Goal: Navigation & Orientation: Find specific page/section

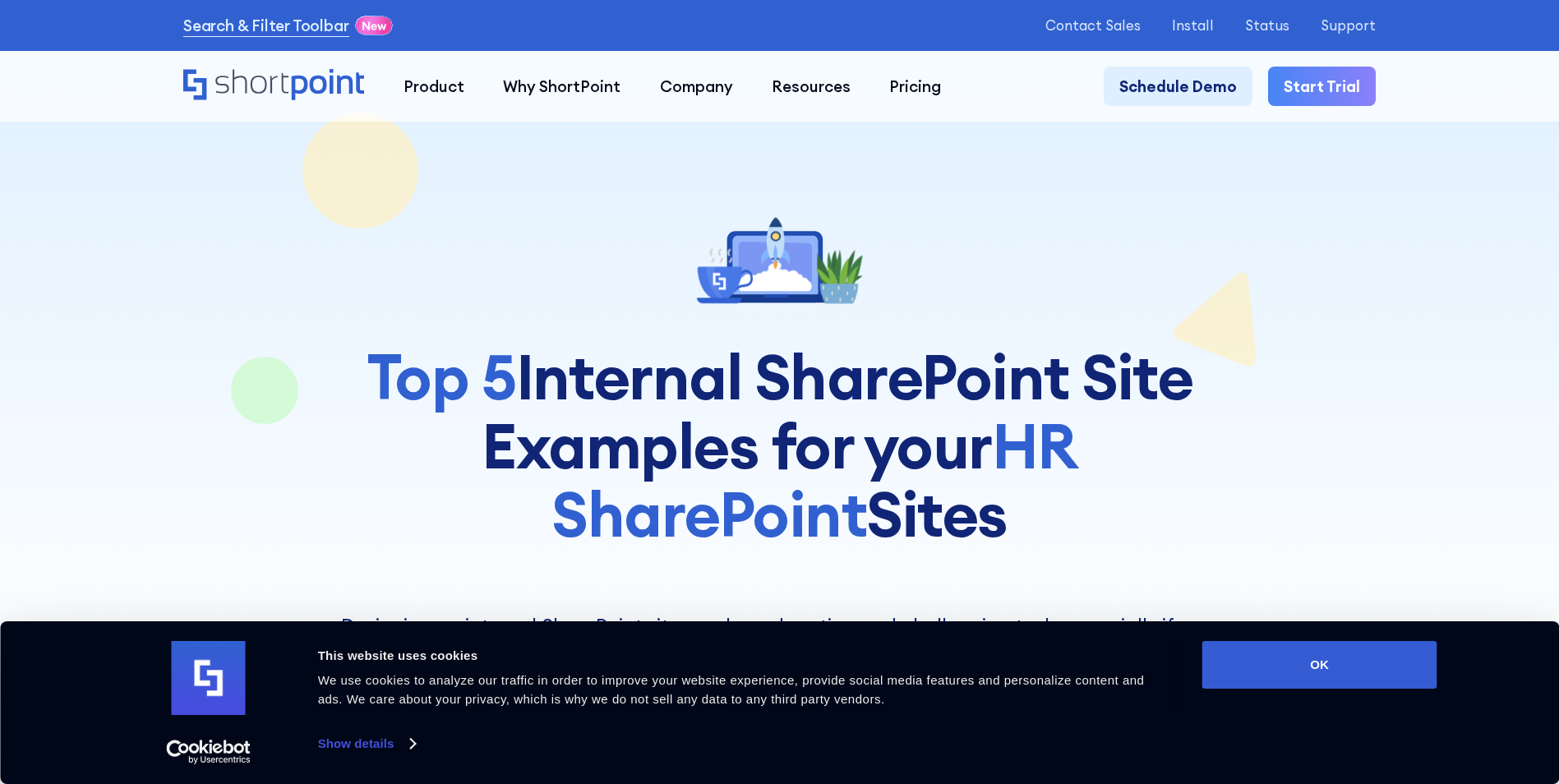
scroll to position [492, 0]
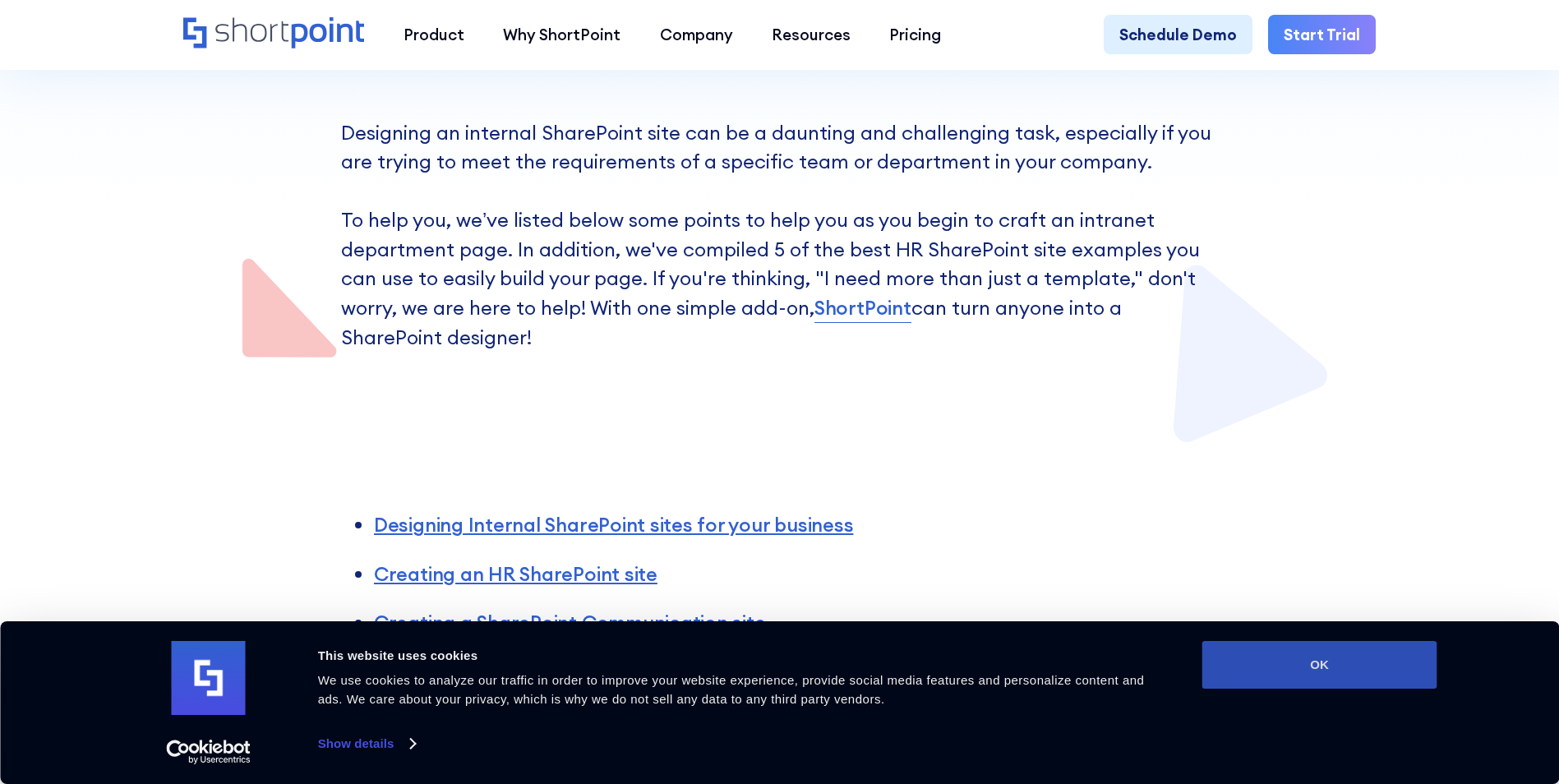
click at [1326, 660] on button "OK" at bounding box center [1319, 664] width 235 height 48
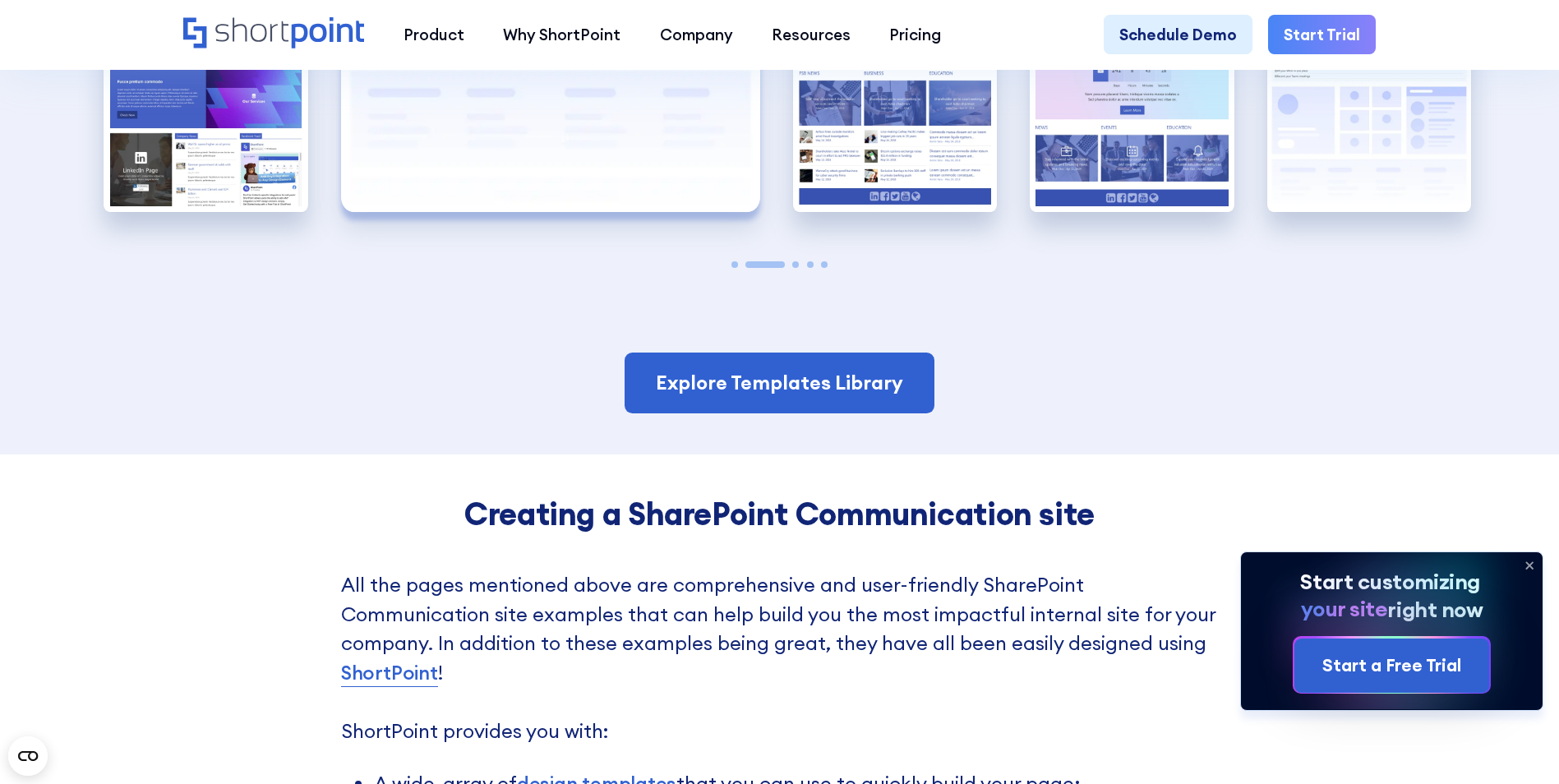
scroll to position [3860, 0]
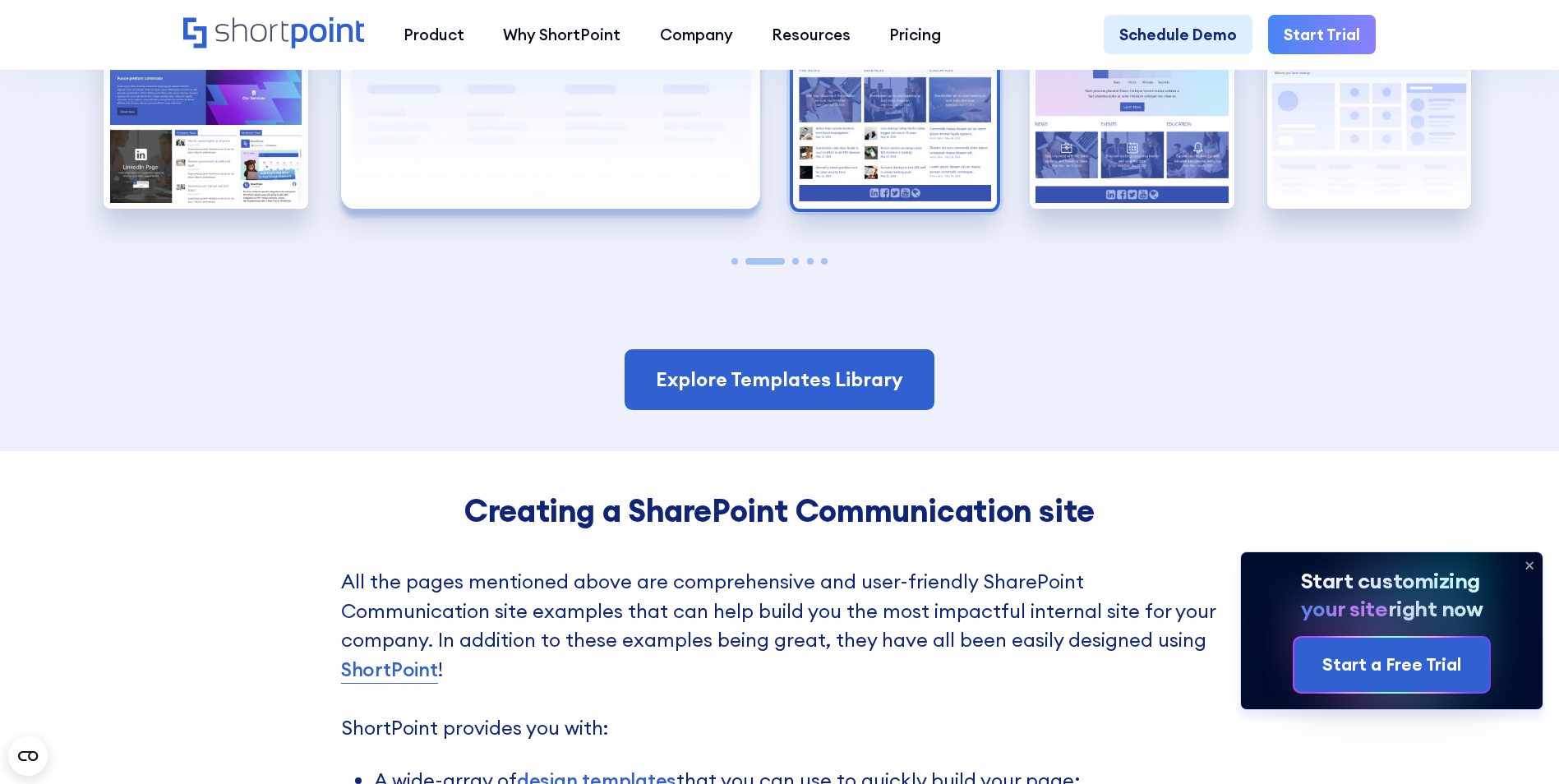
click at [883, 160] on img "3 / 5" at bounding box center [895, 83] width 204 height 250
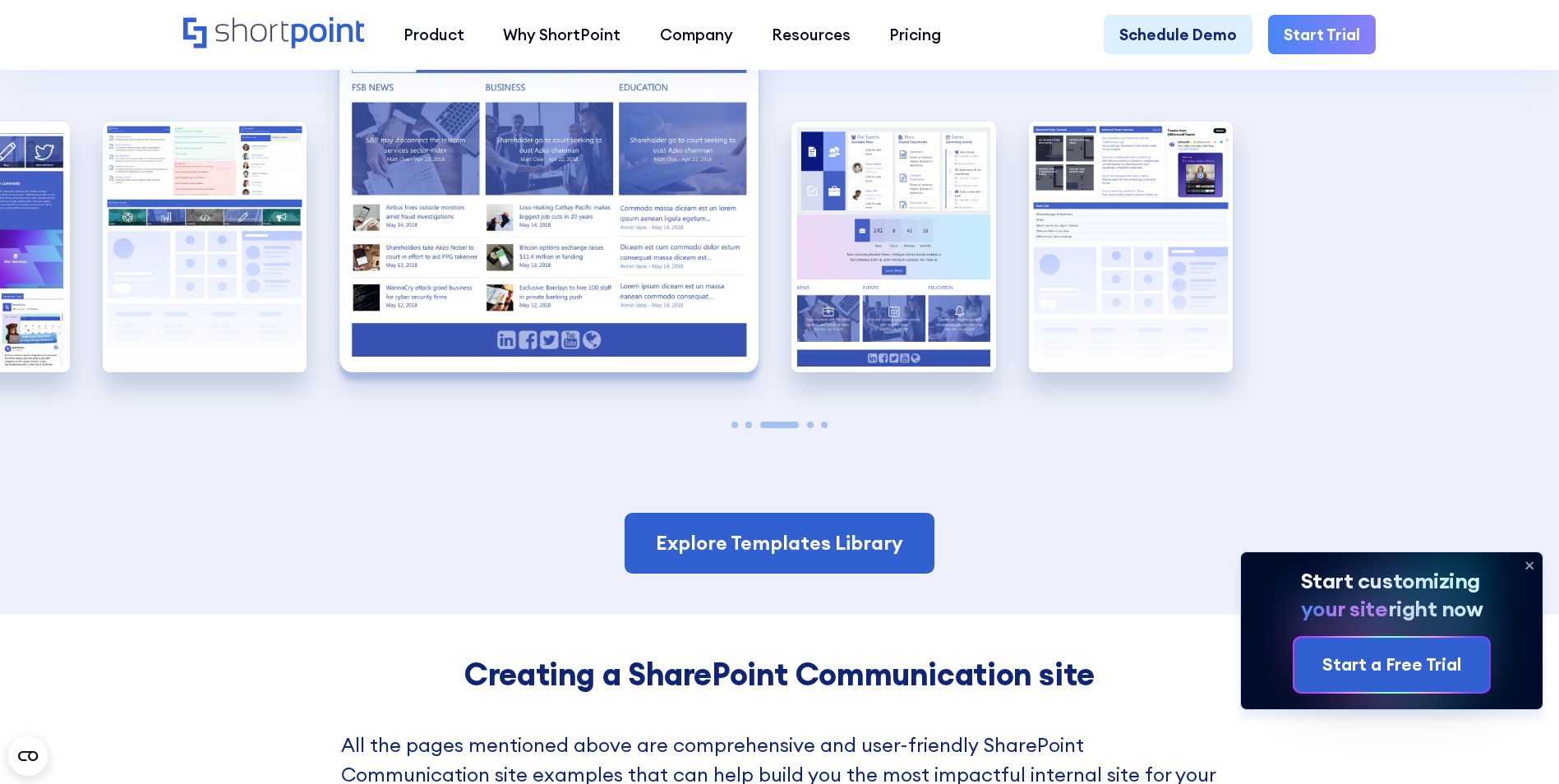
scroll to position [3696, 0]
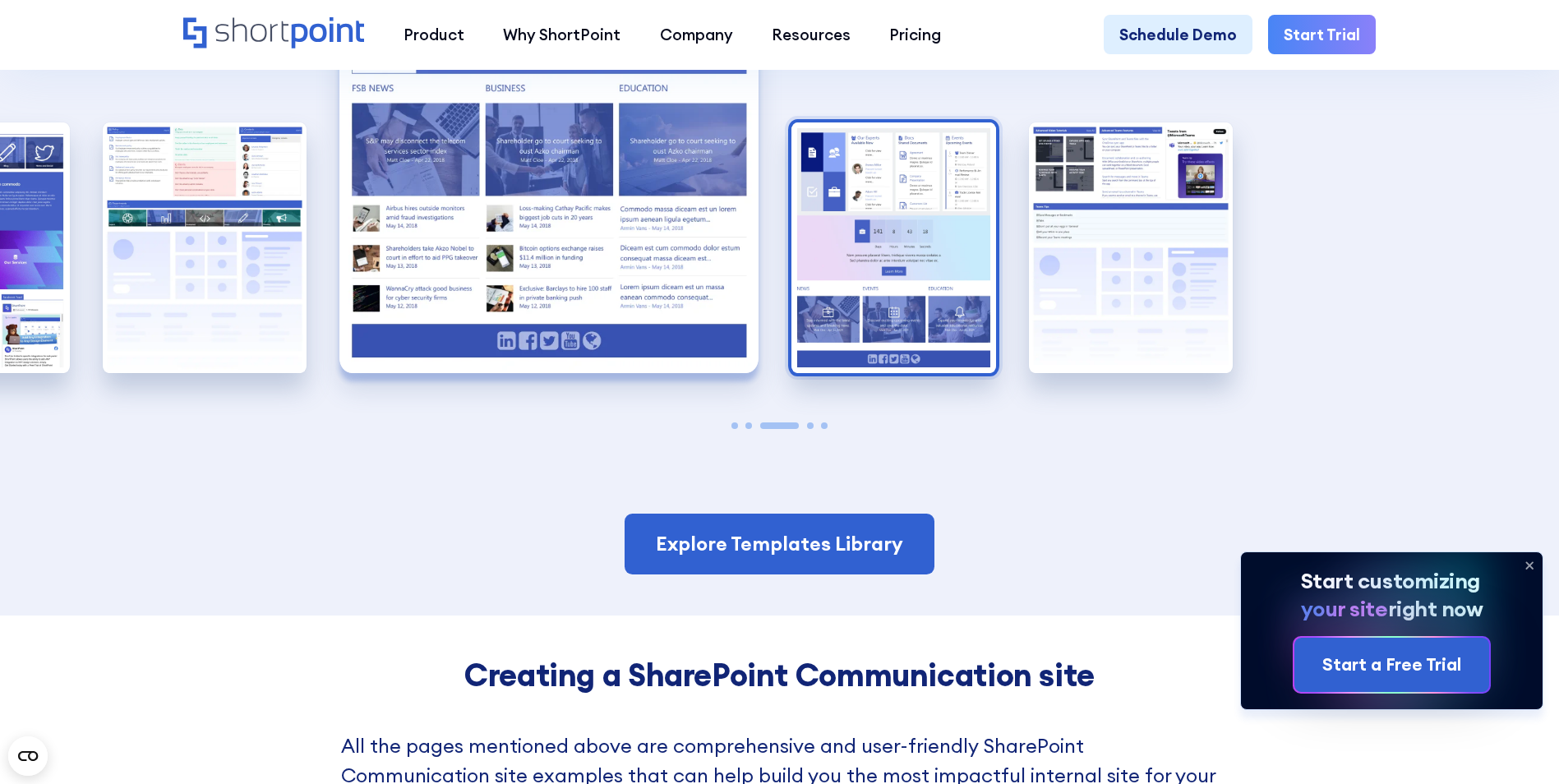
click at [942, 280] on img "4 / 5" at bounding box center [894, 248] width 204 height 250
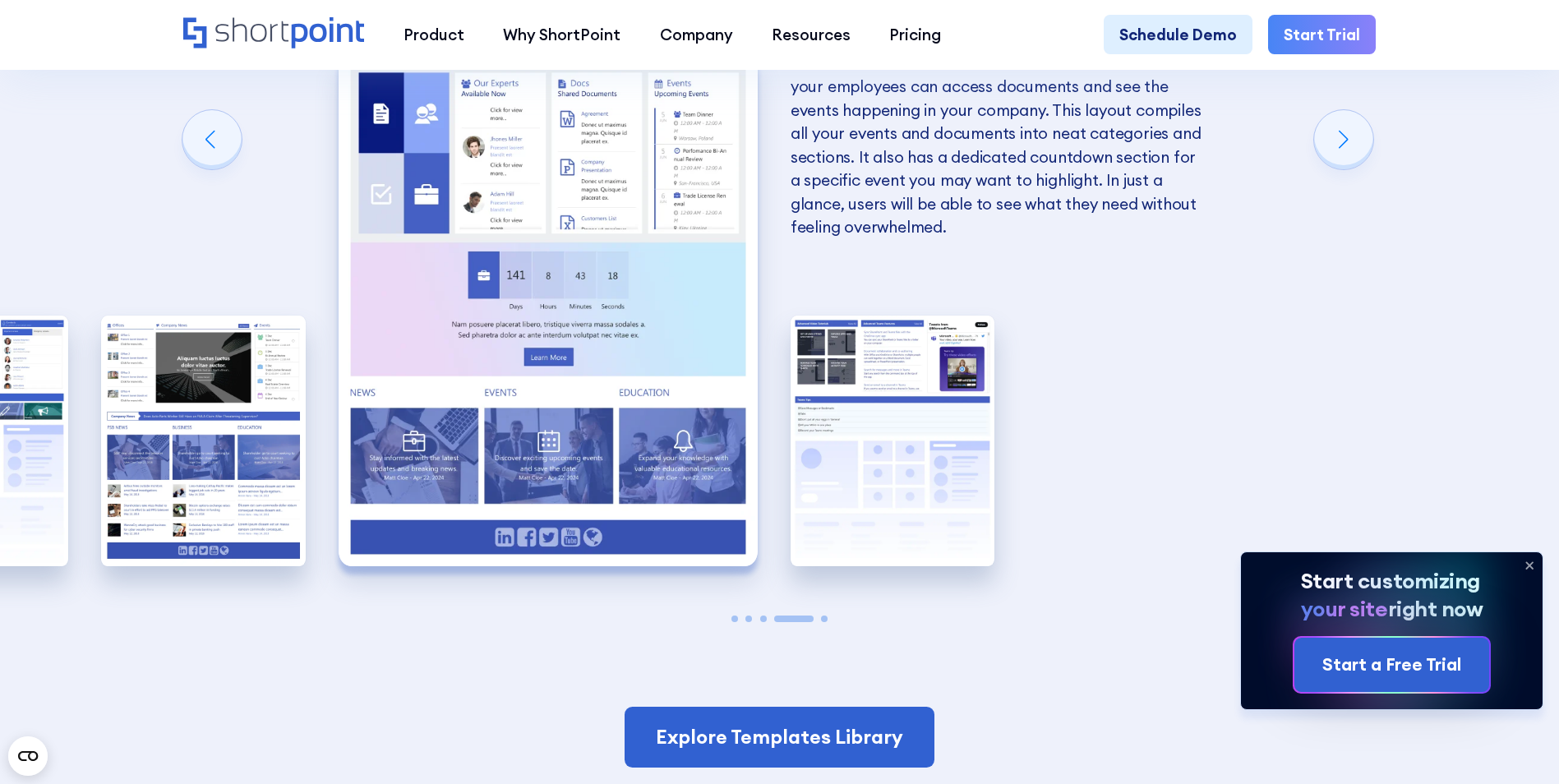
scroll to position [3532, 0]
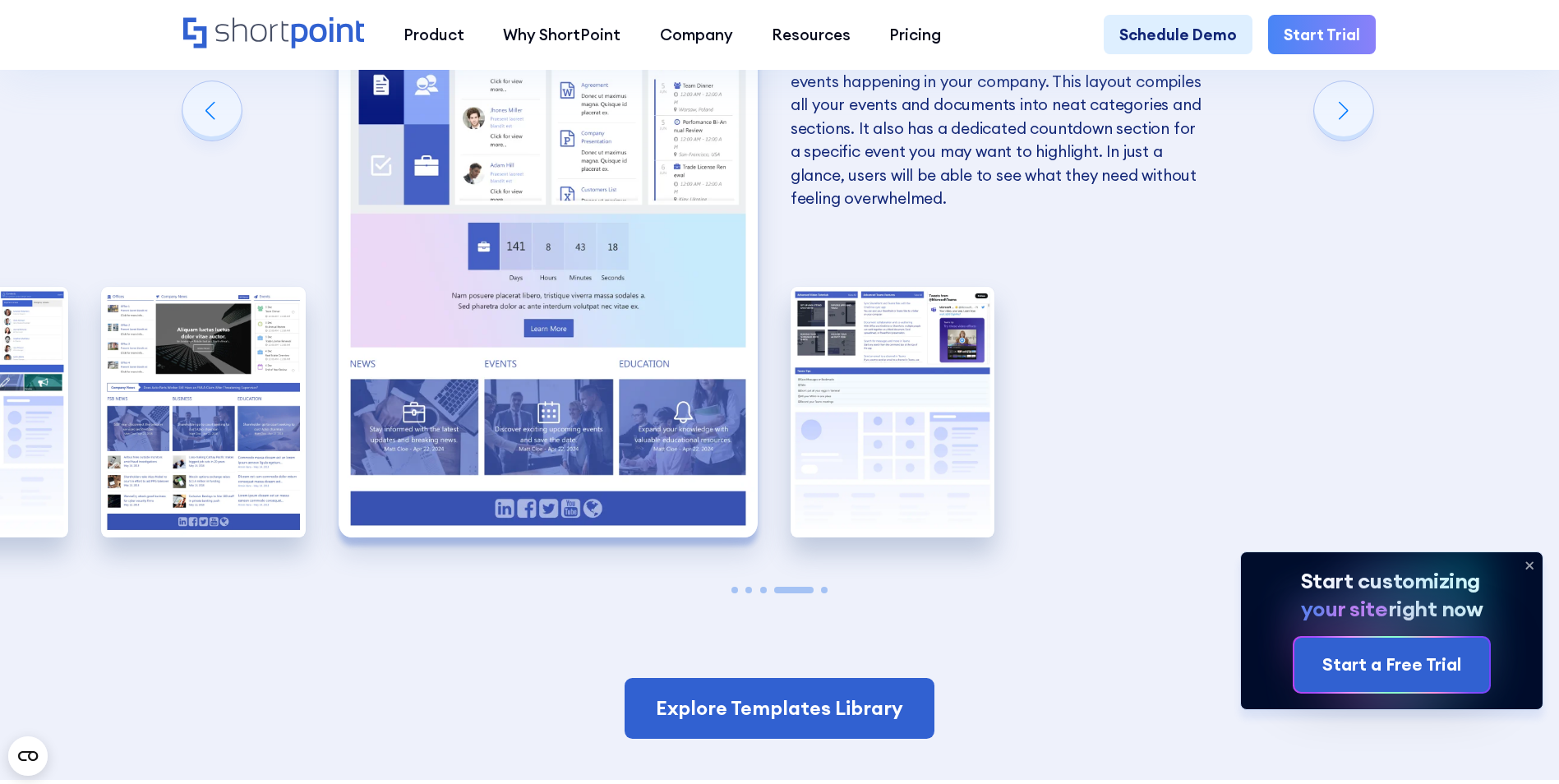
click at [654, 393] on img "4 / 5" at bounding box center [548, 280] width 419 height 514
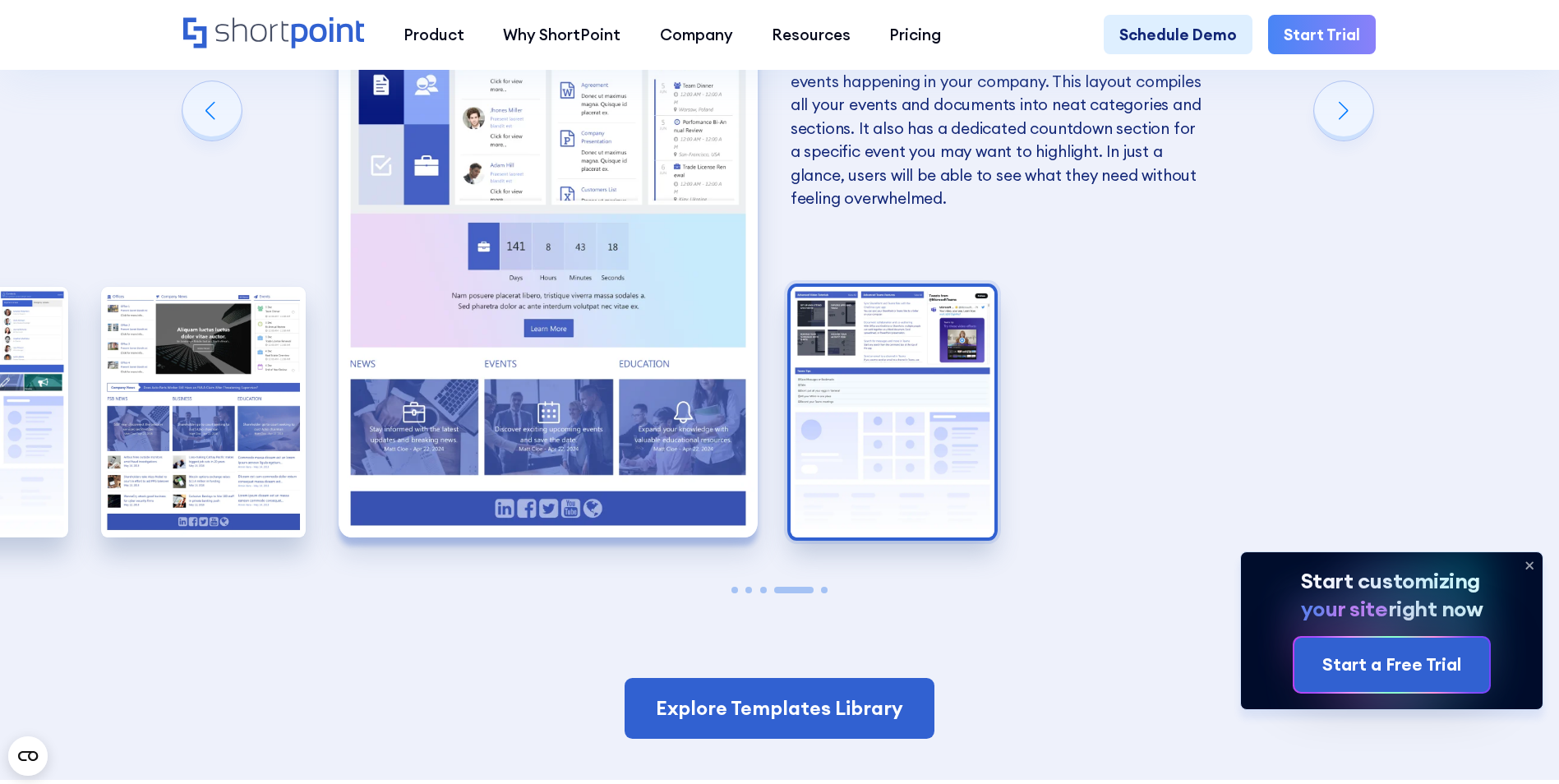
click at [899, 409] on img "5 / 5" at bounding box center [893, 411] width 204 height 250
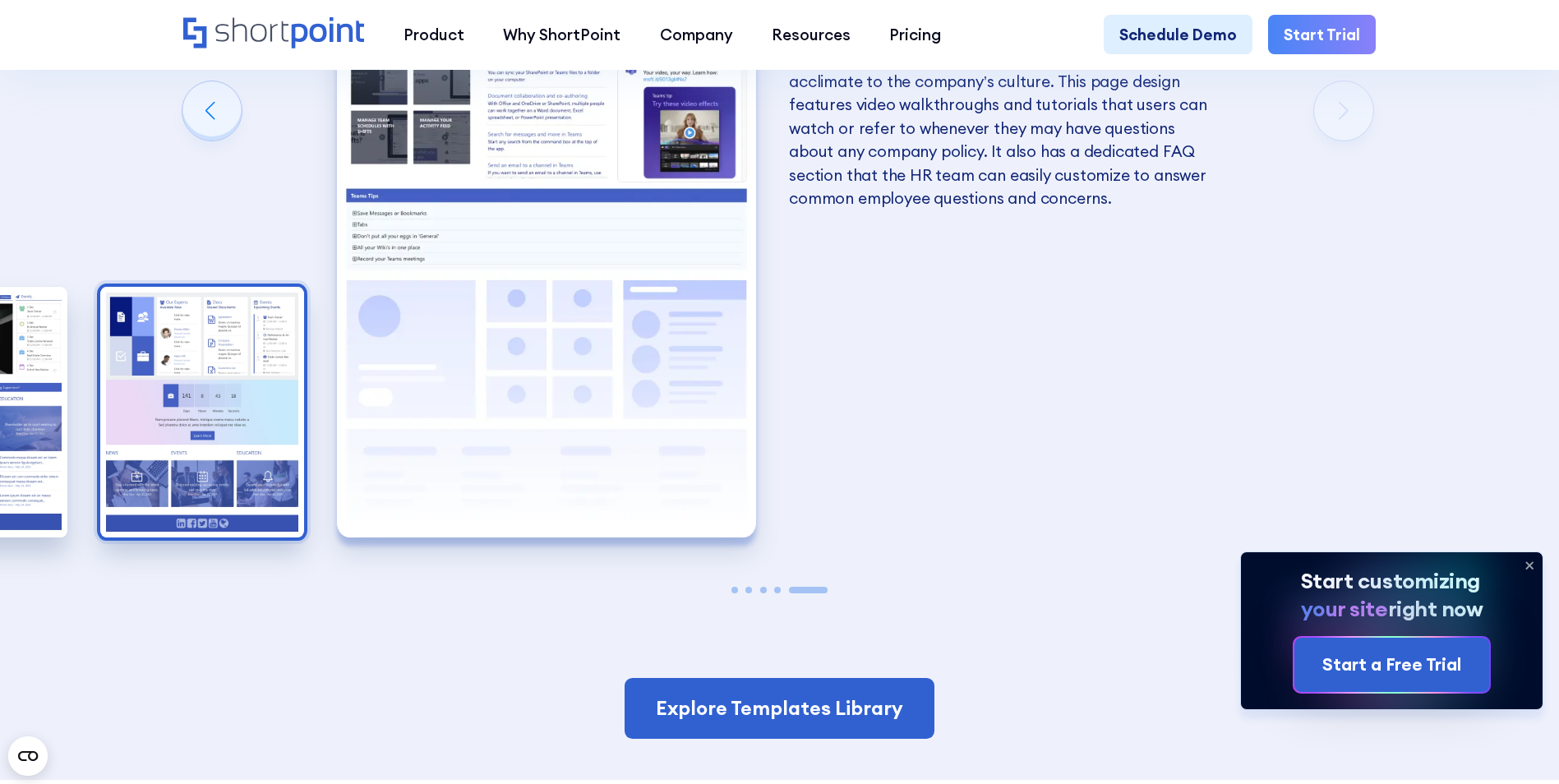
click at [214, 444] on img "4 / 5" at bounding box center [203, 411] width 204 height 250
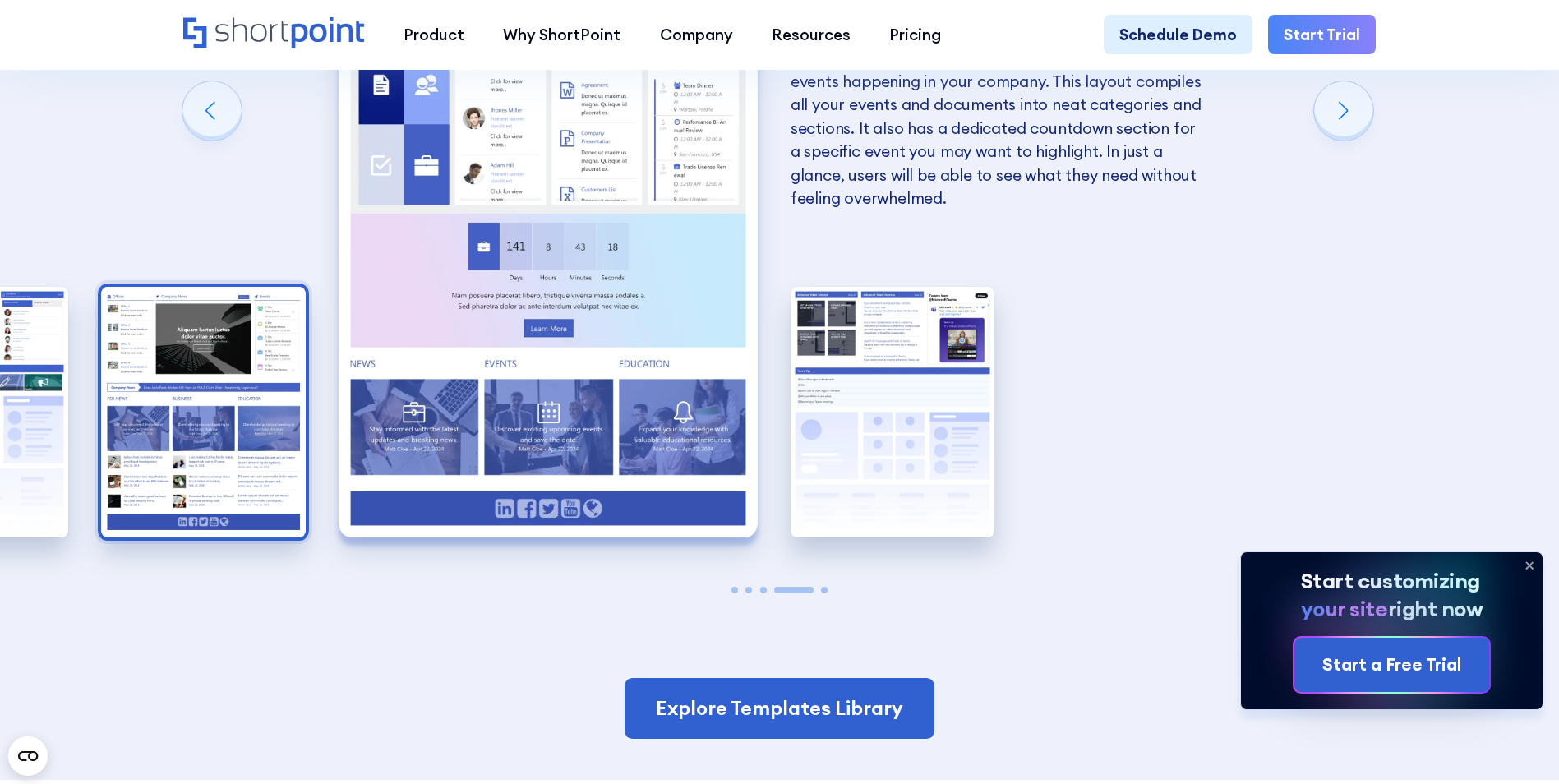
click at [196, 459] on img "3 / 5" at bounding box center [204, 411] width 204 height 250
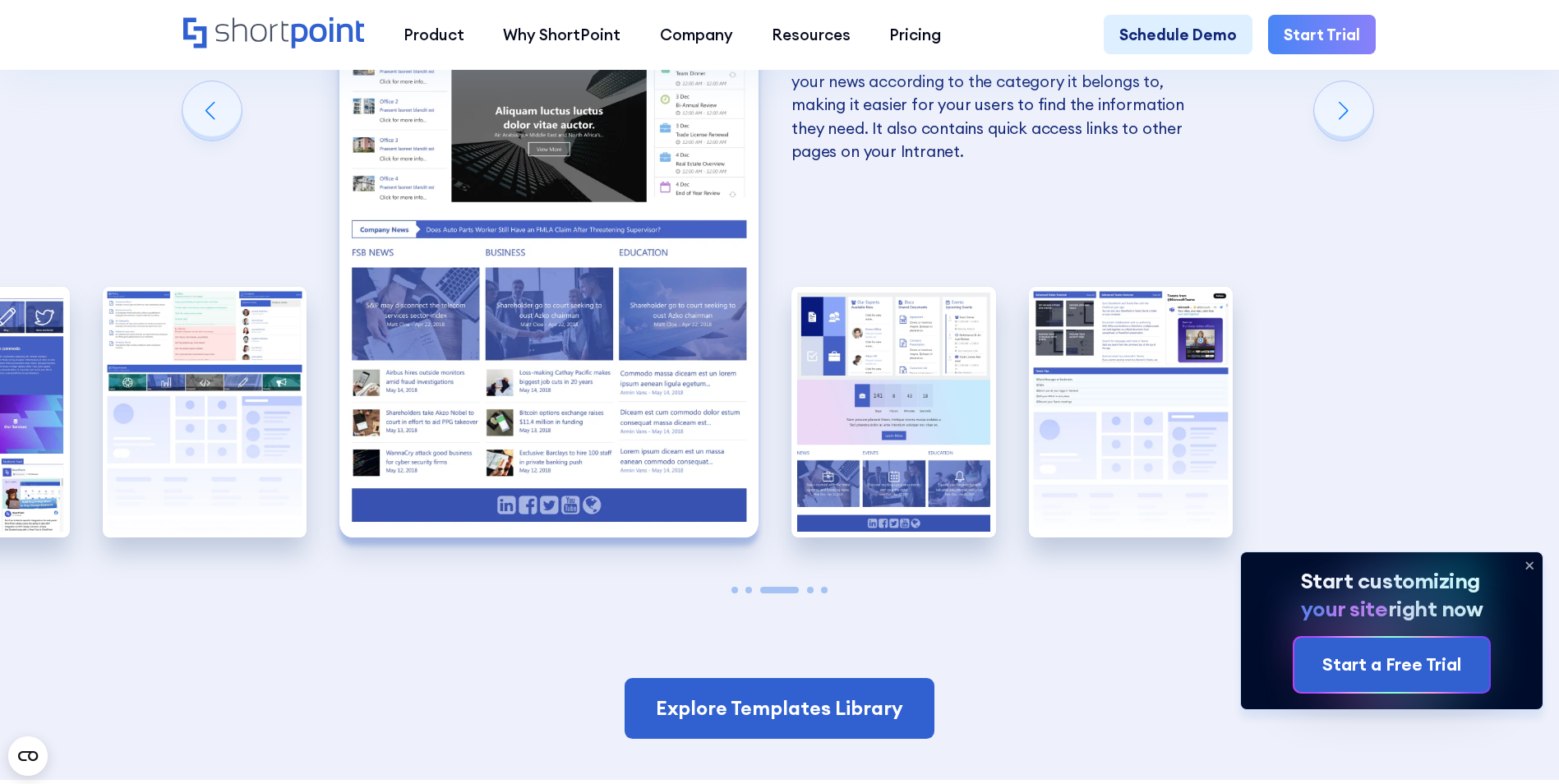
scroll to position [3450, 0]
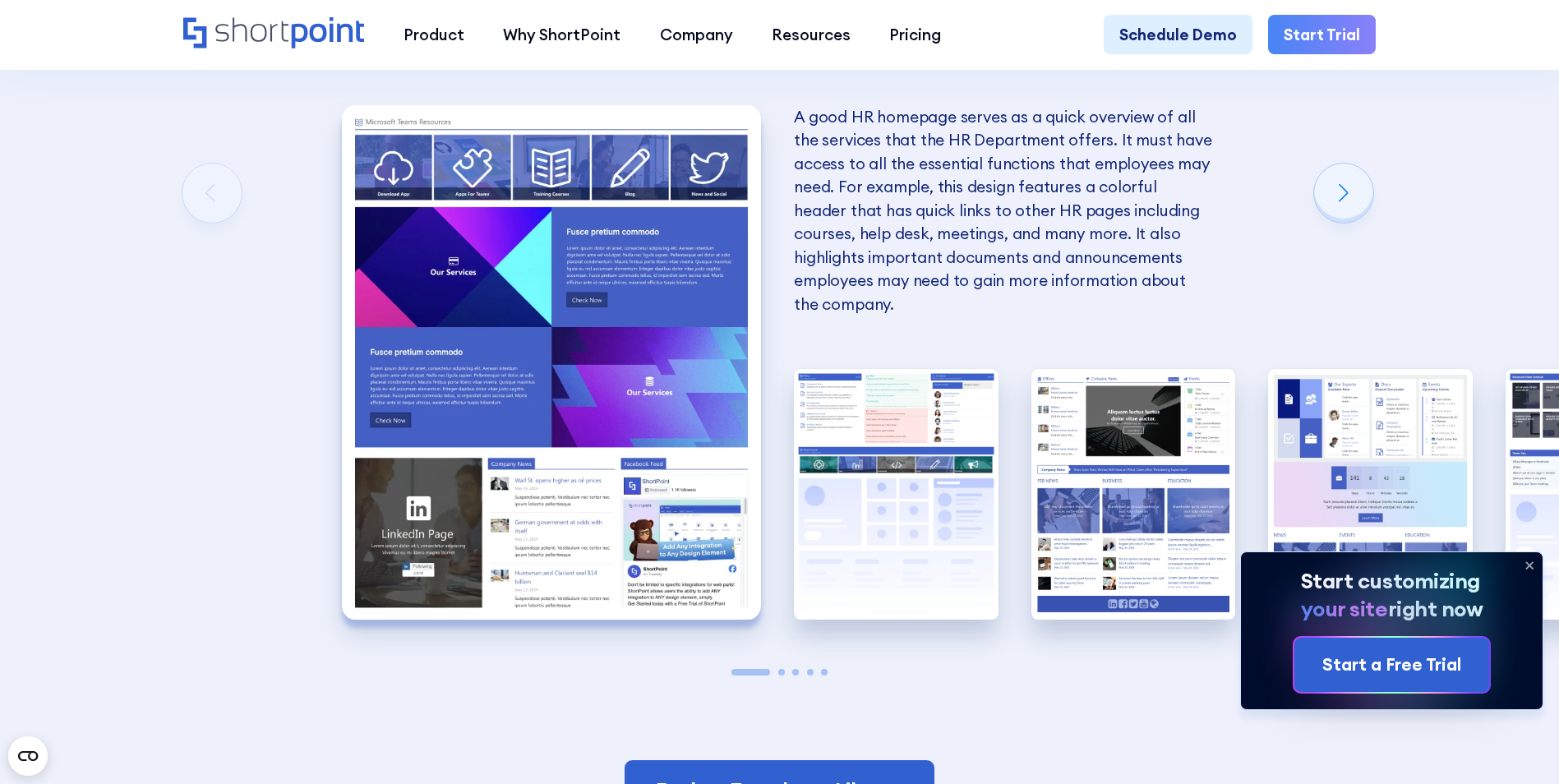
click at [585, 428] on img "1 / 5" at bounding box center [552, 362] width 419 height 514
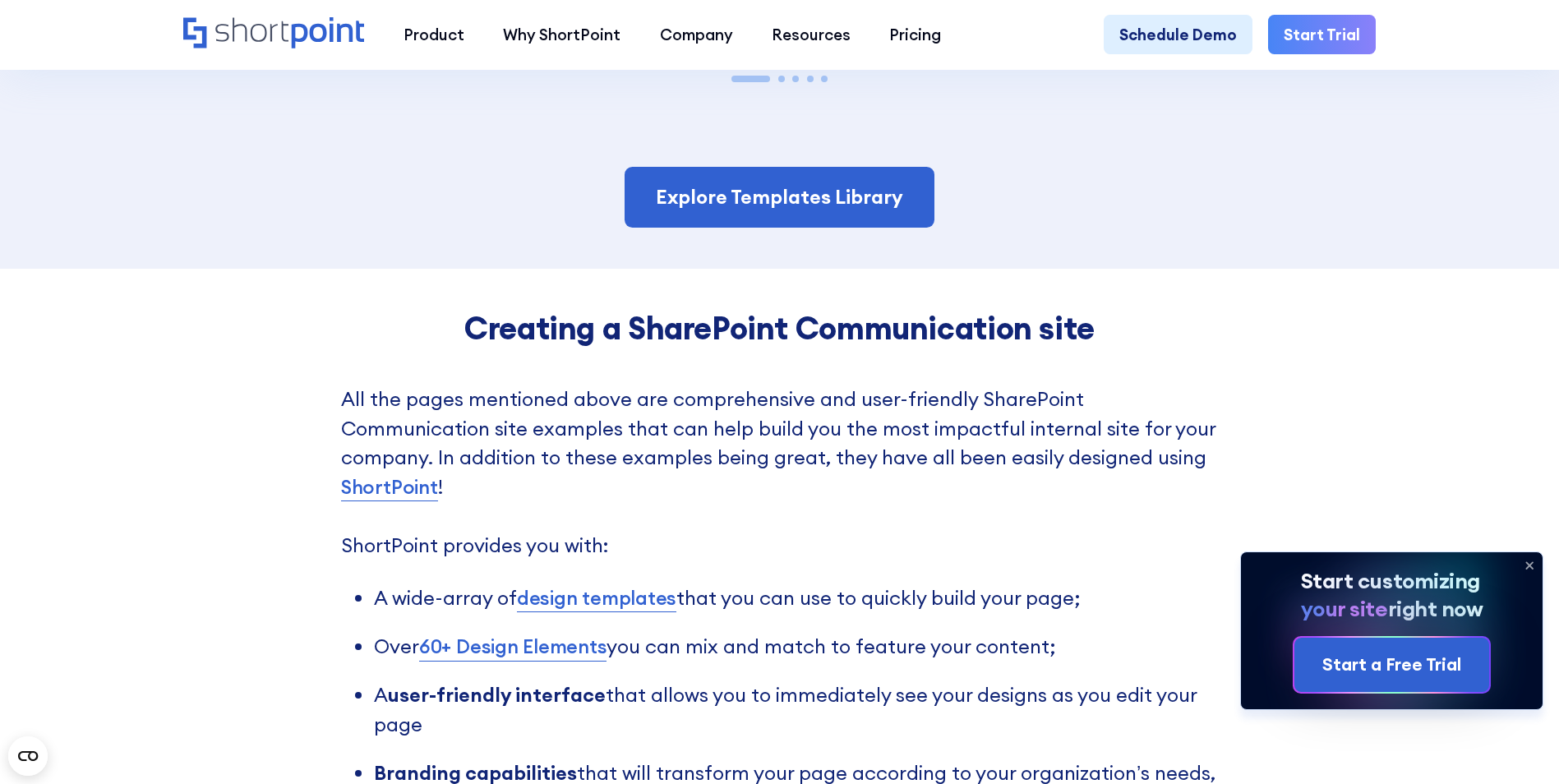
scroll to position [4107, 0]
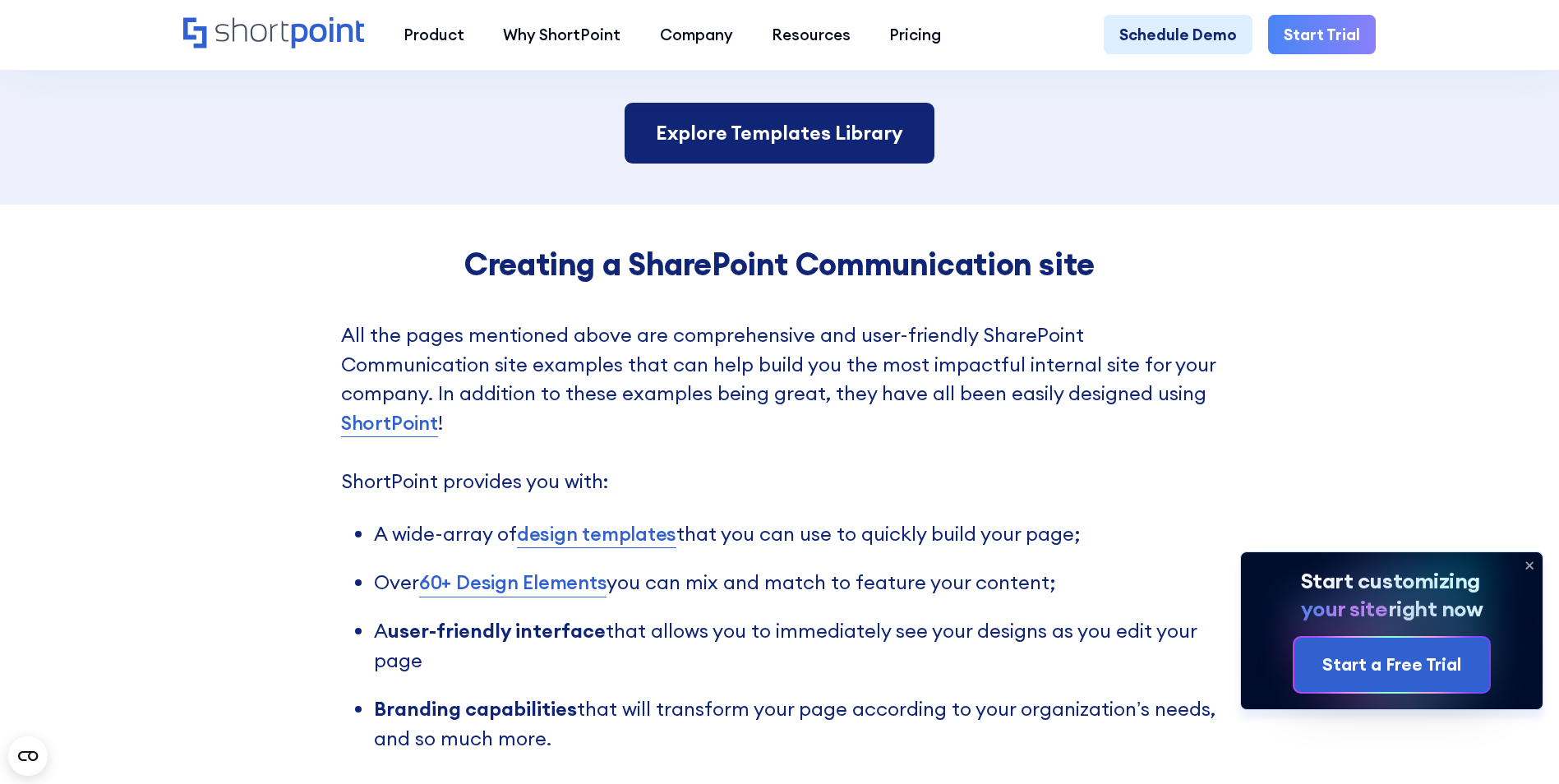
click at [766, 163] on link "Explore Templates Library" at bounding box center [780, 133] width 310 height 61
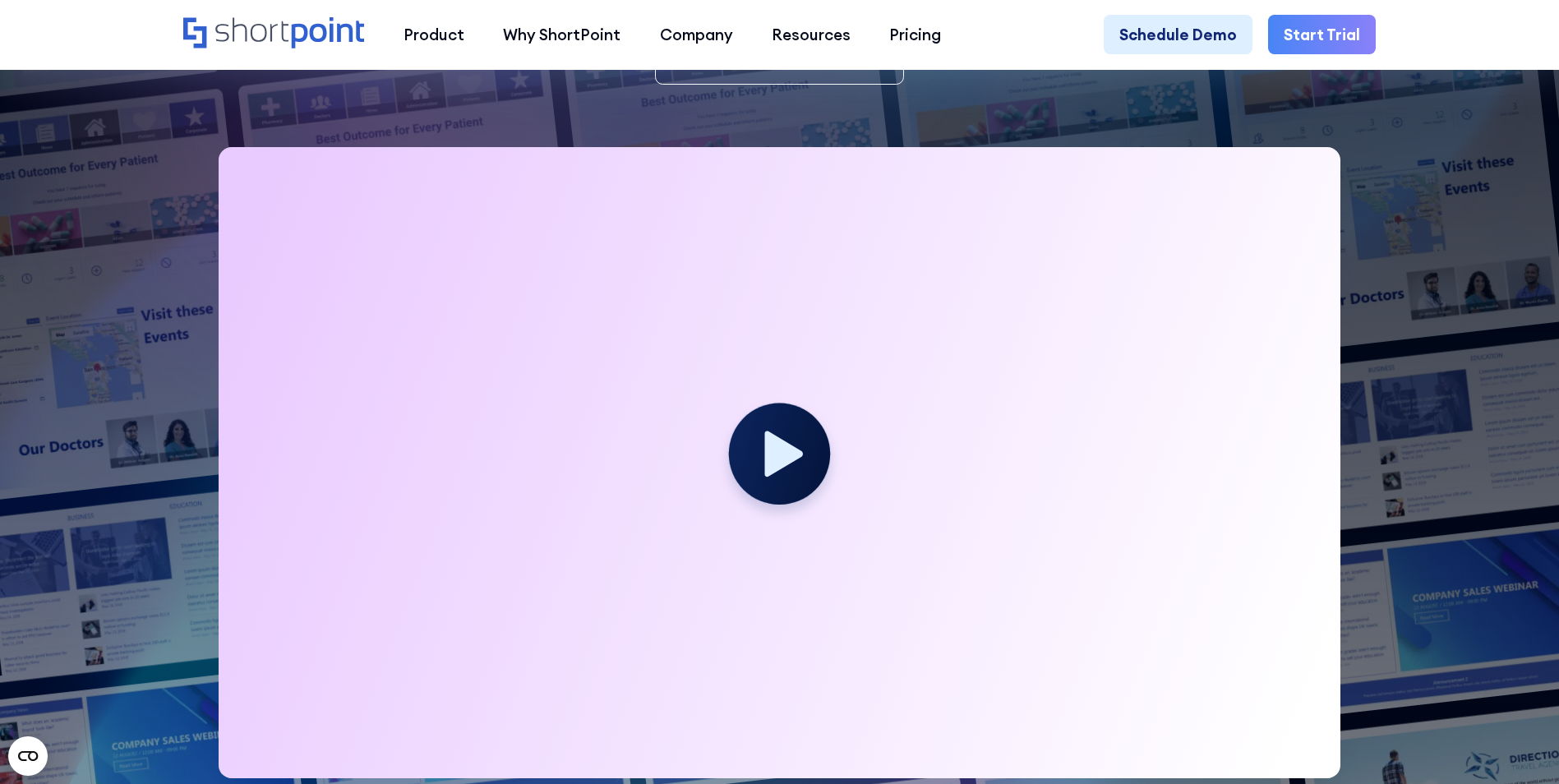
scroll to position [657, 0]
